Goal: Book appointment/travel/reservation

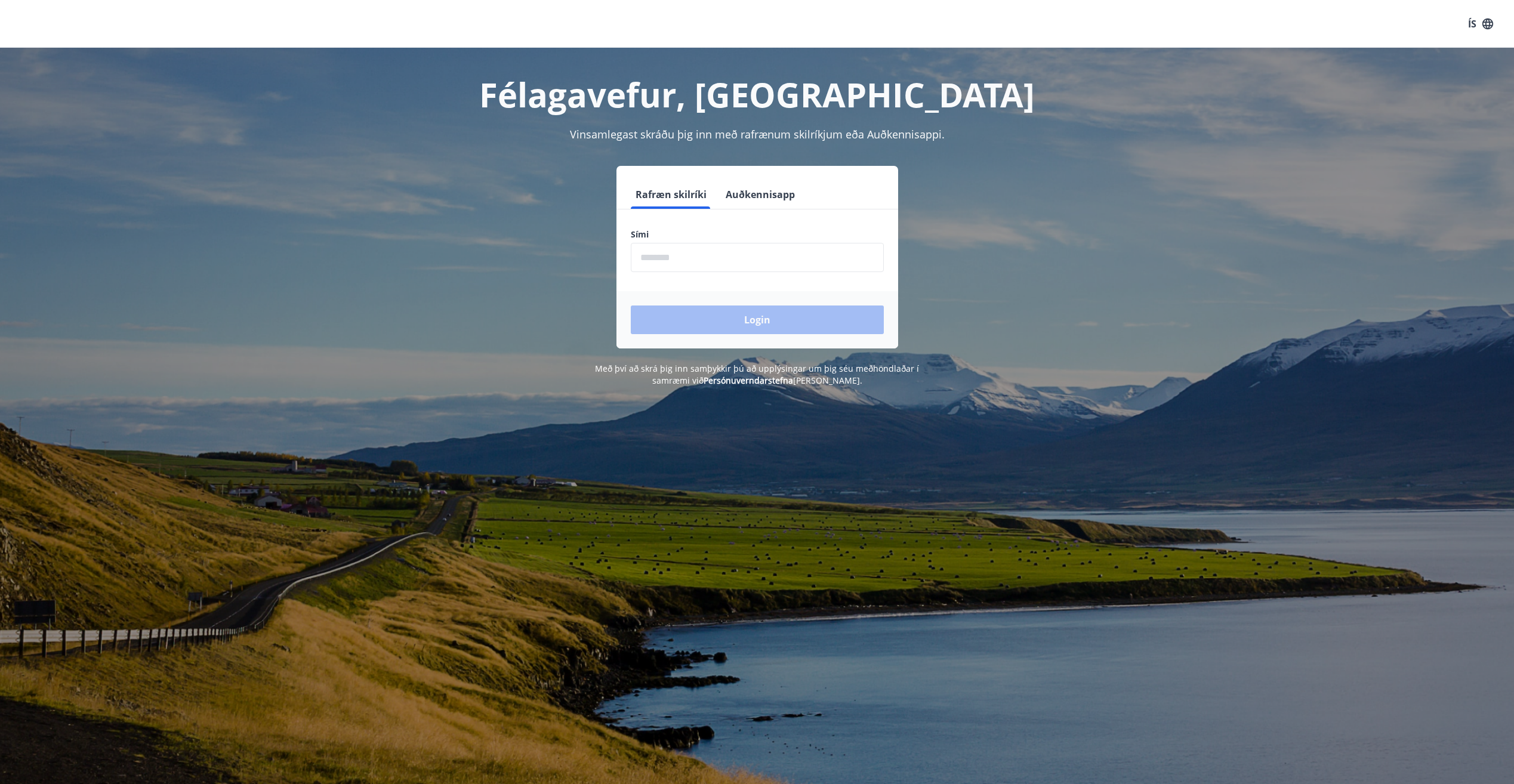
click at [708, 251] on input "phone" at bounding box center [757, 257] width 253 height 29
type input "*"
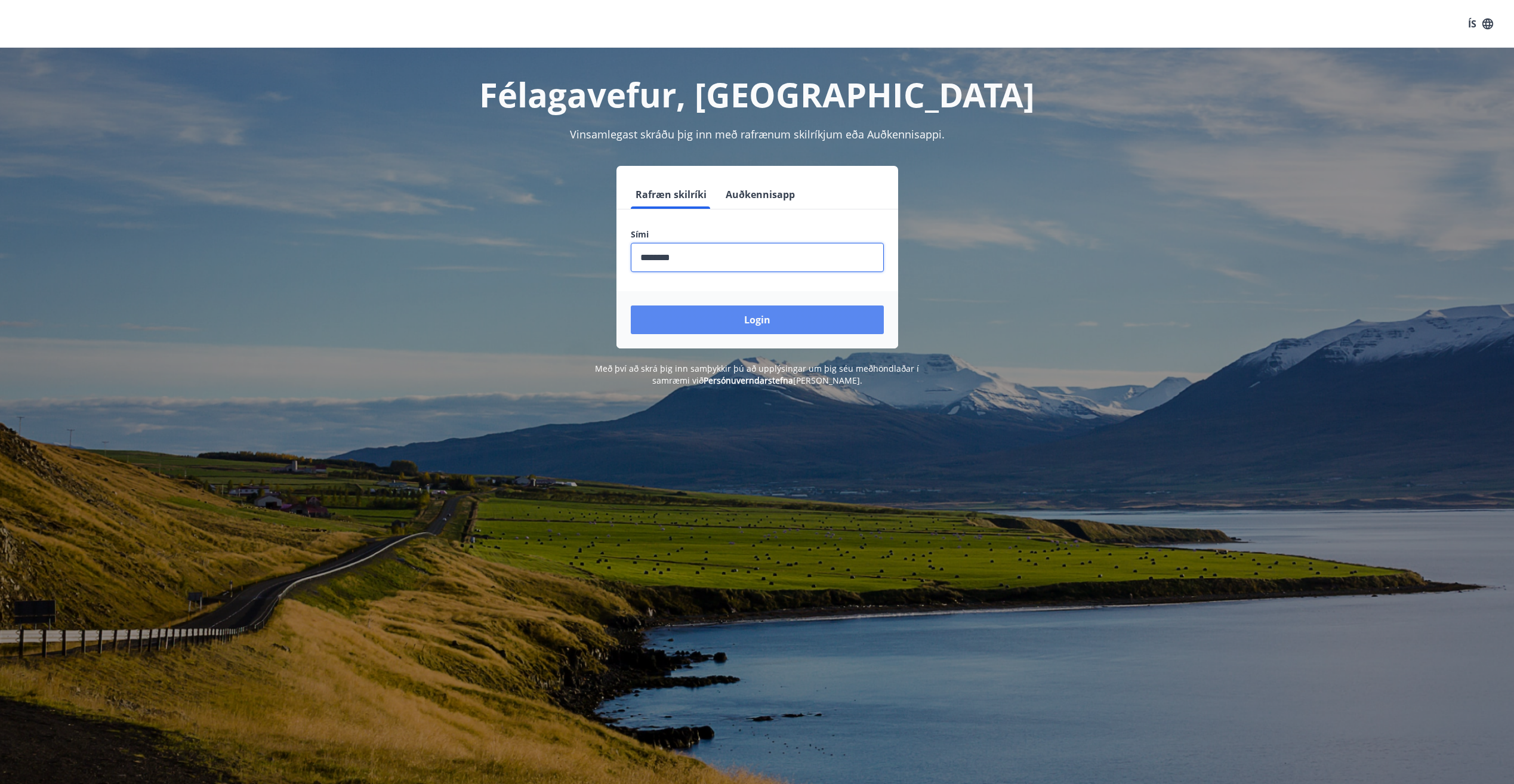
type input "********"
click at [747, 315] on button "Login" at bounding box center [757, 320] width 253 height 29
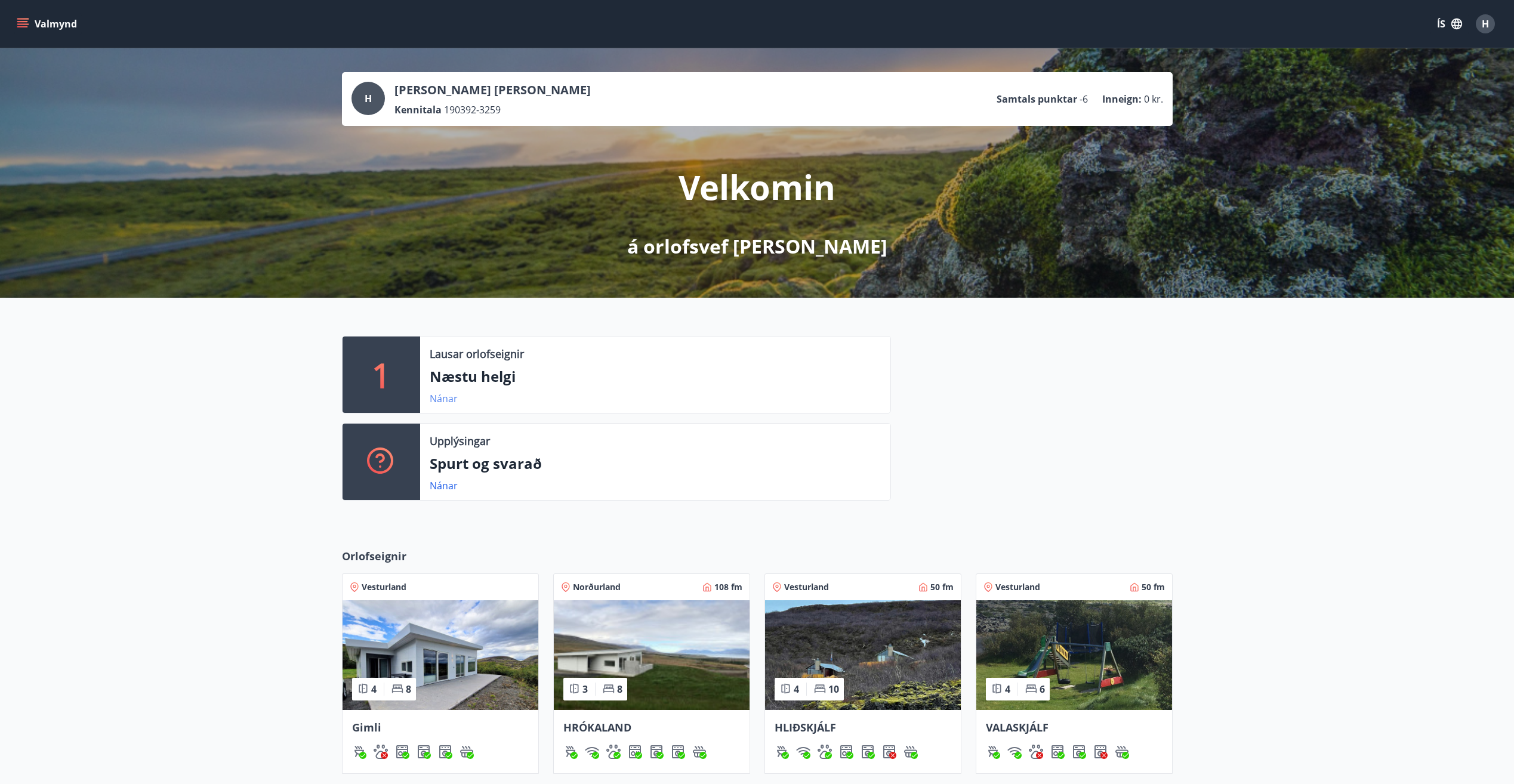
click at [444, 400] on link "Nánar" at bounding box center [443, 398] width 28 height 14
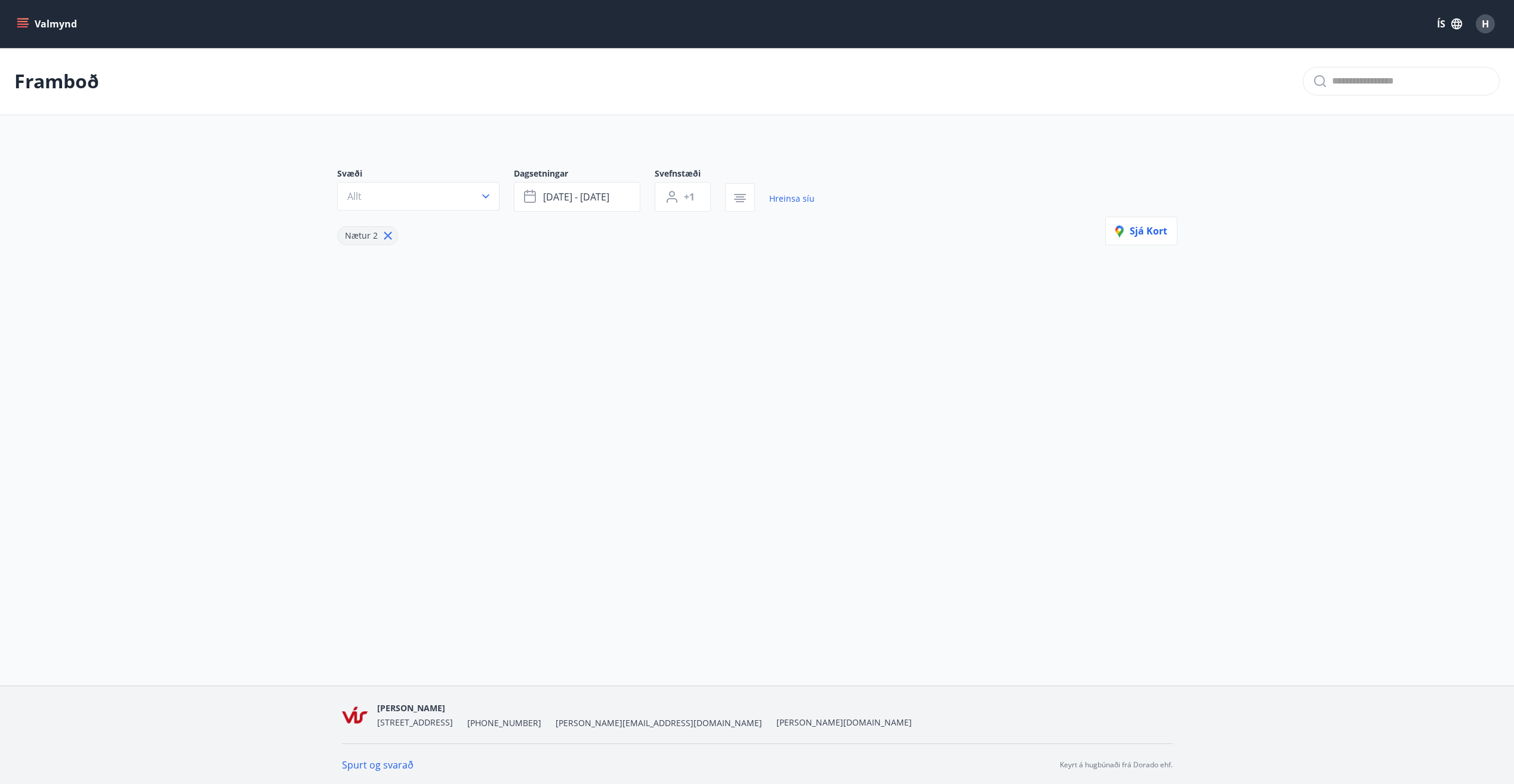
type input "*"
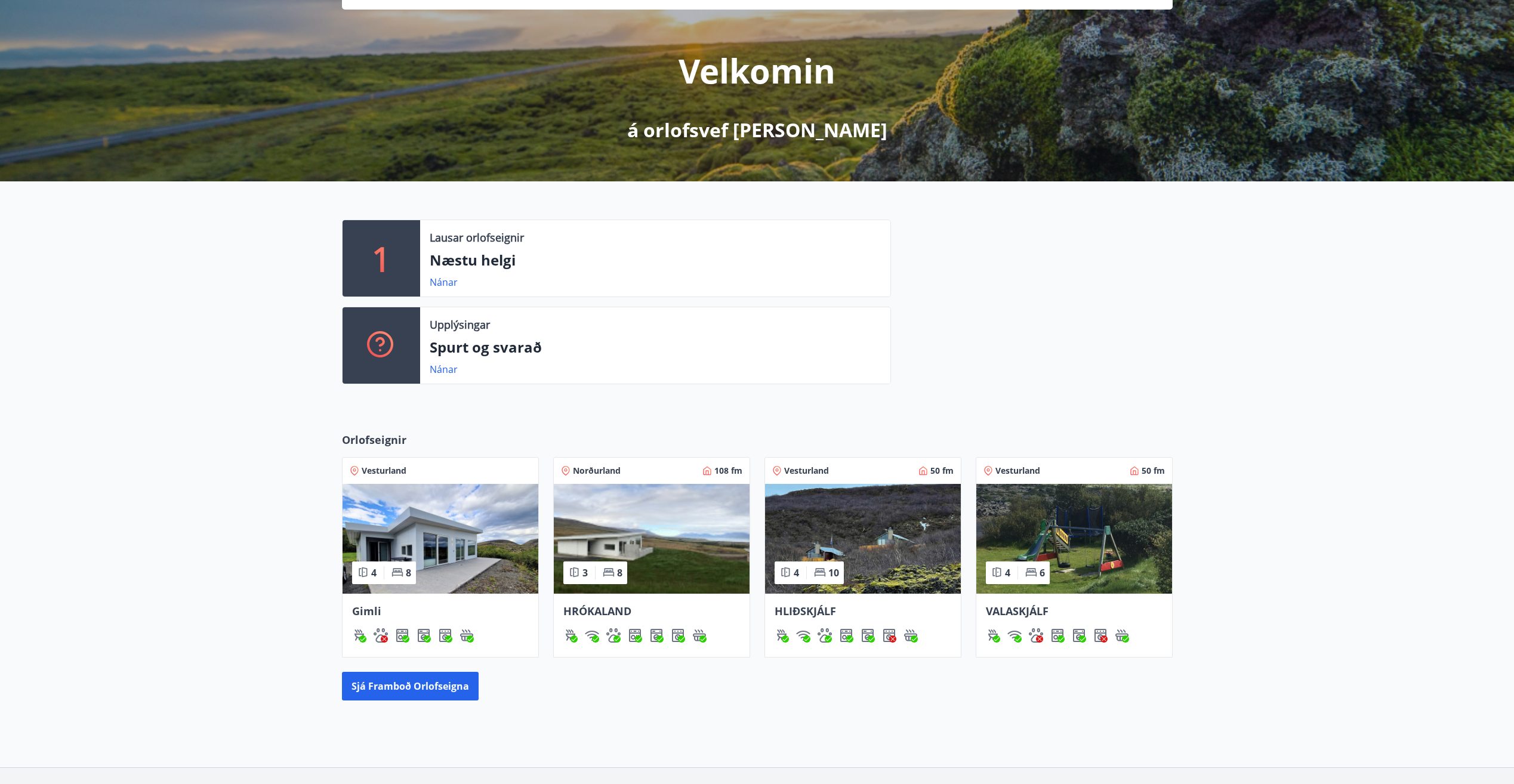
scroll to position [119, 0]
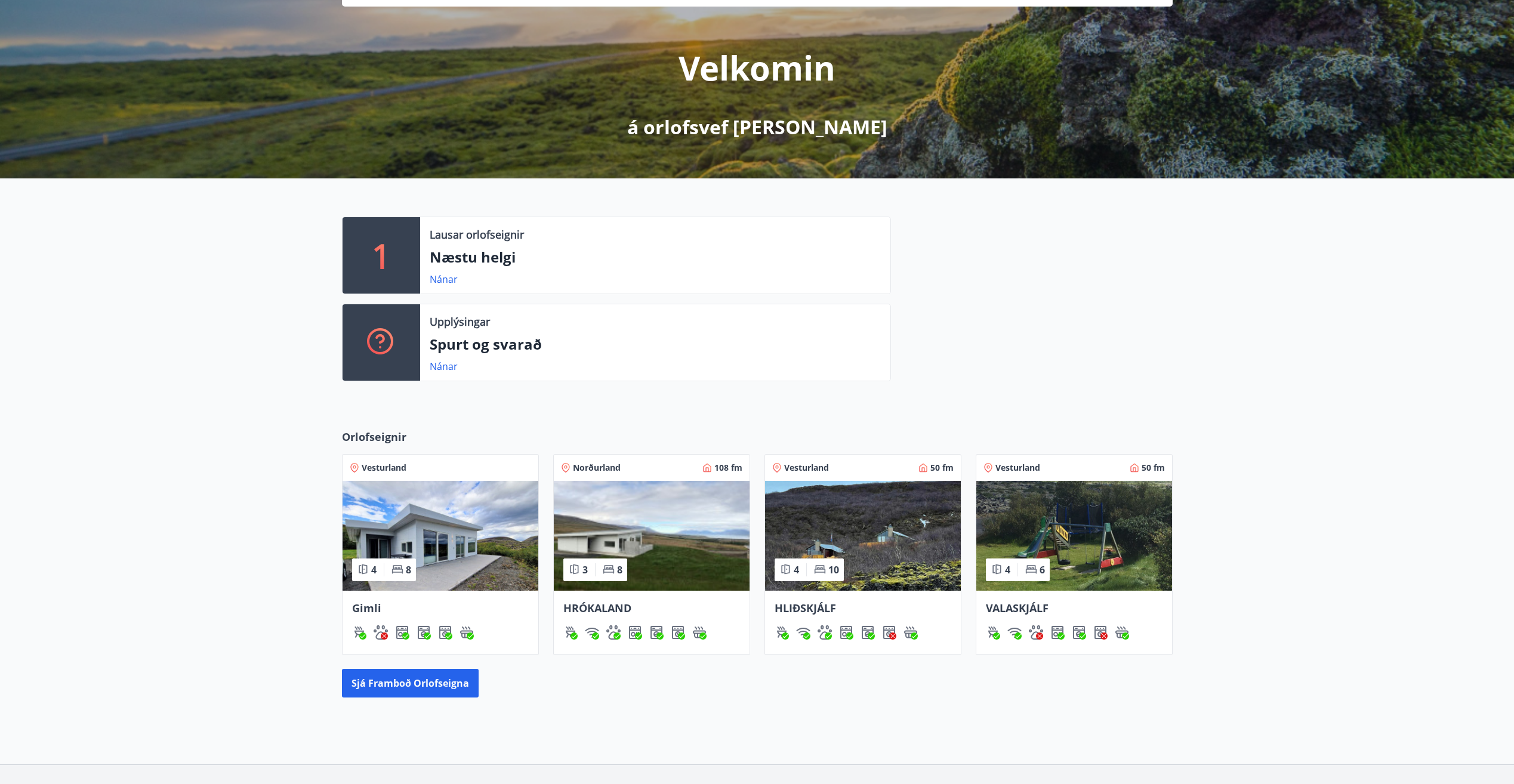
click at [451, 531] on img at bounding box center [440, 536] width 195 height 110
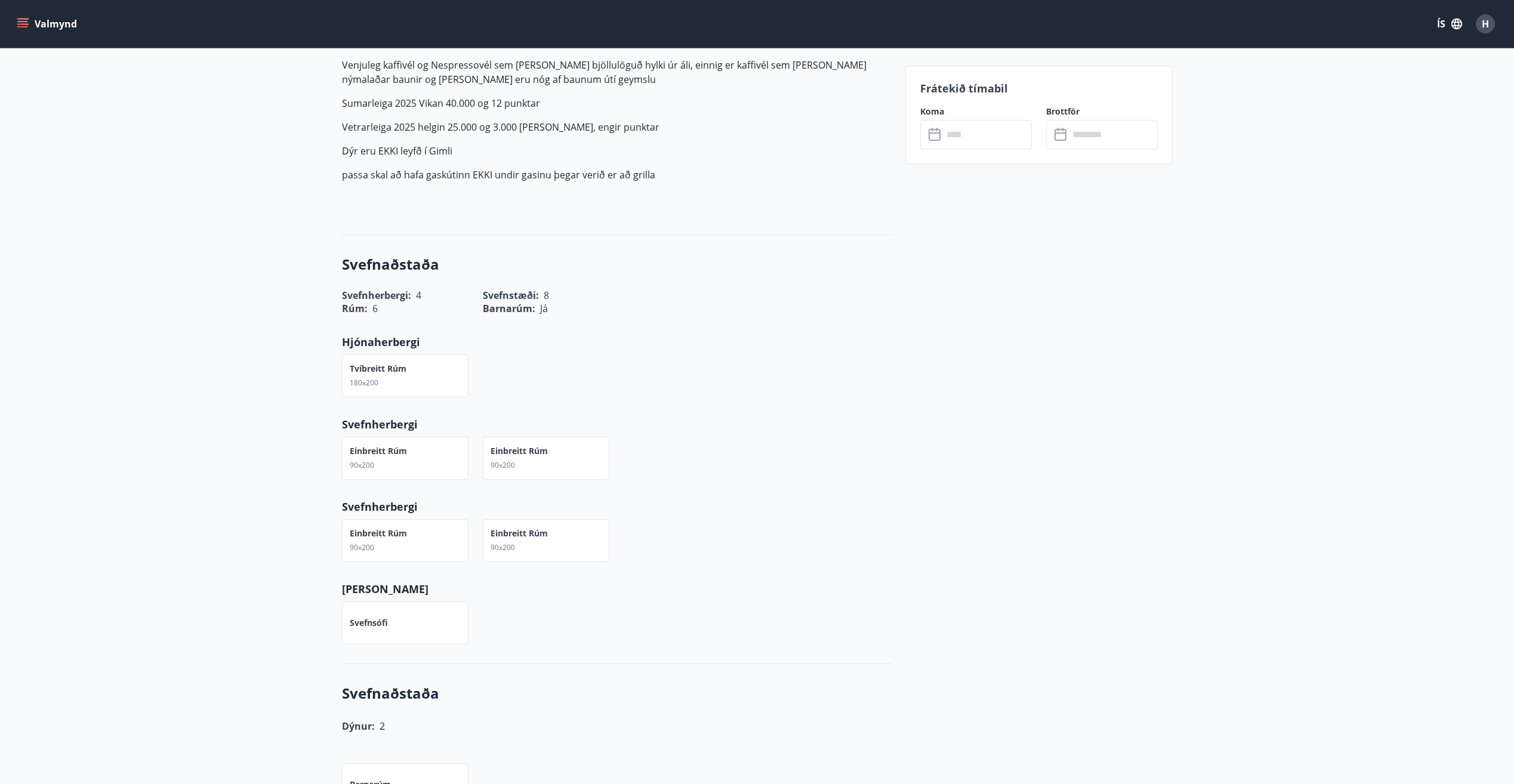
scroll to position [716, 0]
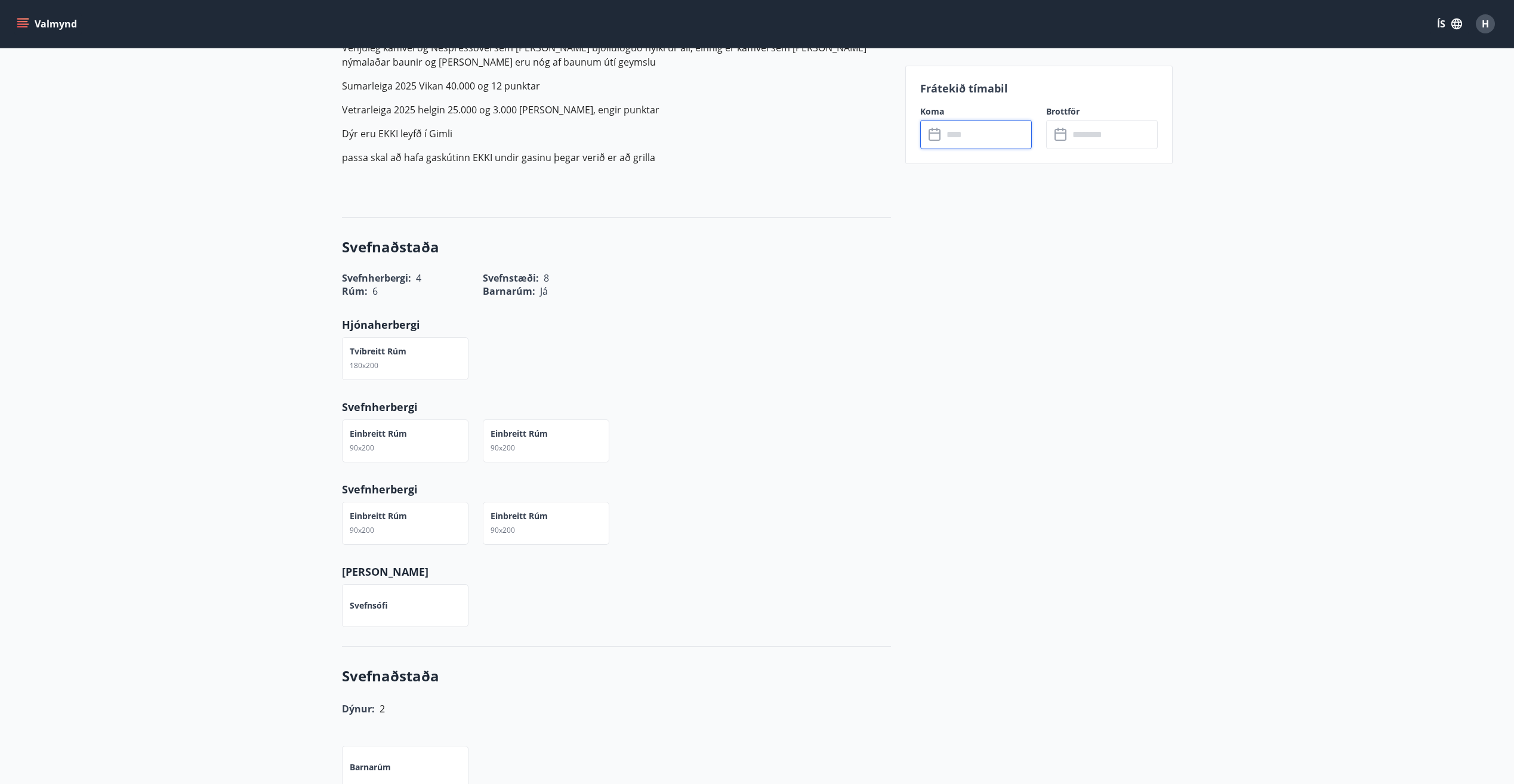
click at [961, 143] on input "text" at bounding box center [987, 134] width 89 height 29
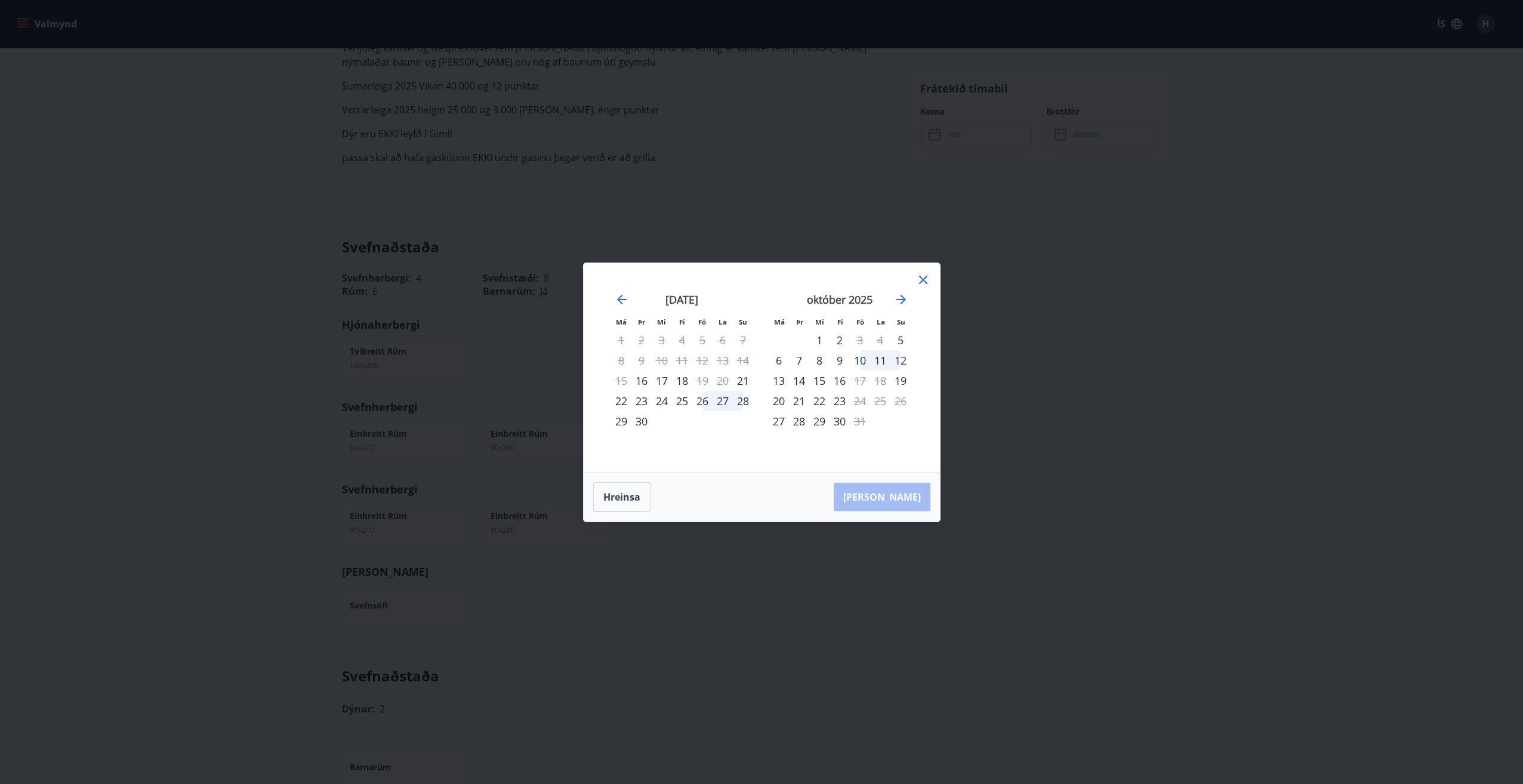
click at [931, 281] on div "Má Þr Mi Fi Fö La Su Má Þr Mi Fi Fö La Su [DATE] 1 2 3 4 5 6 7 8 9 10 11 12 13 …" at bounding box center [762, 367] width 356 height 209
click at [925, 279] on icon at bounding box center [923, 279] width 15 height 15
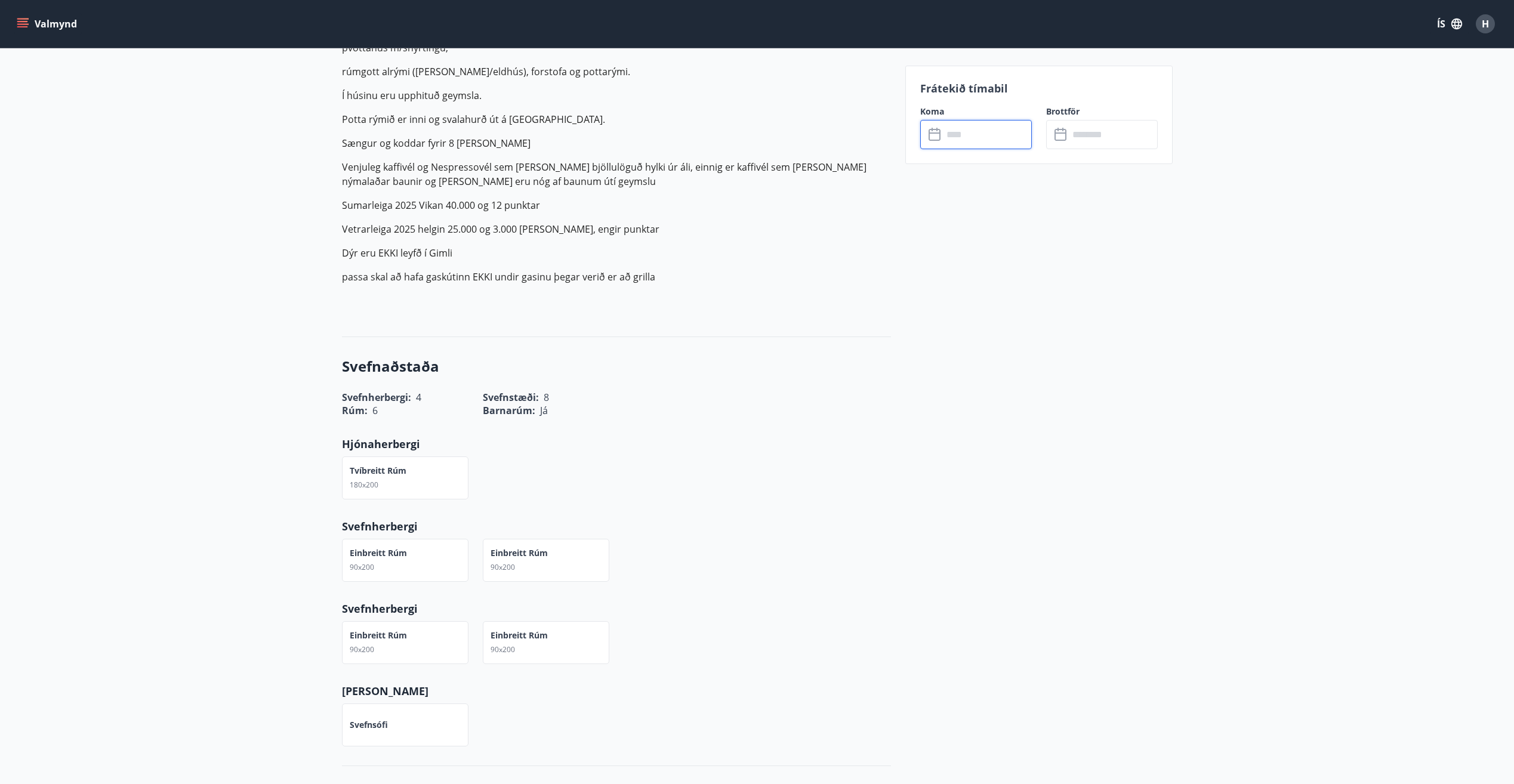
scroll to position [0, 0]
